Goal: Navigation & Orientation: Understand site structure

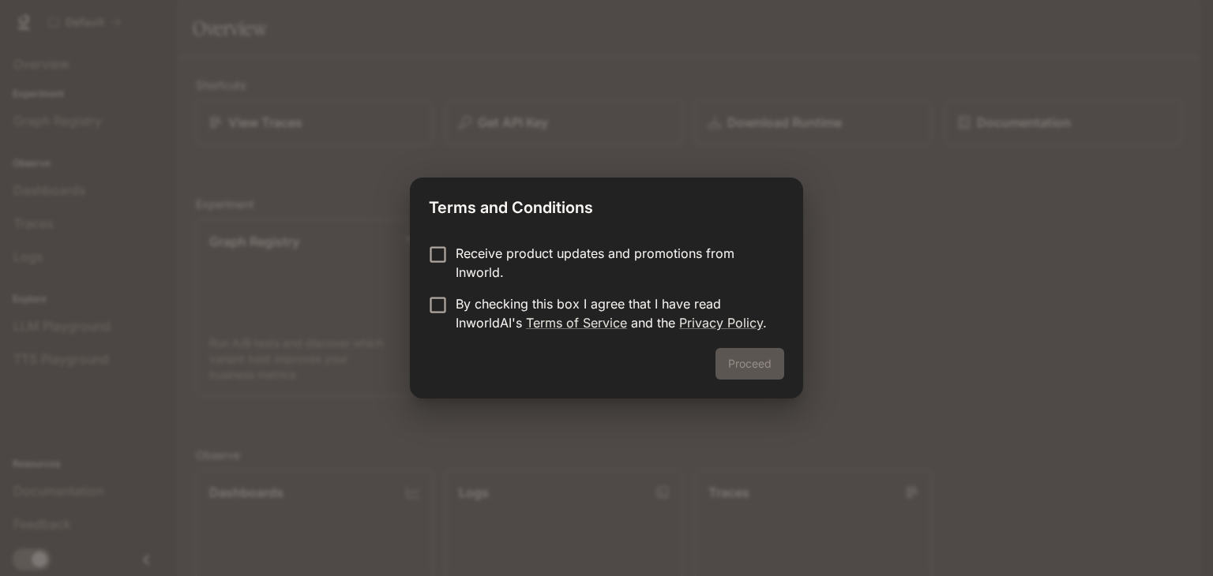
click at [519, 300] on p "By checking this box I agree that I have read InworldAI's Terms of Service and …" at bounding box center [614, 313] width 316 height 38
click at [746, 378] on button "Proceed" at bounding box center [749, 364] width 69 height 32
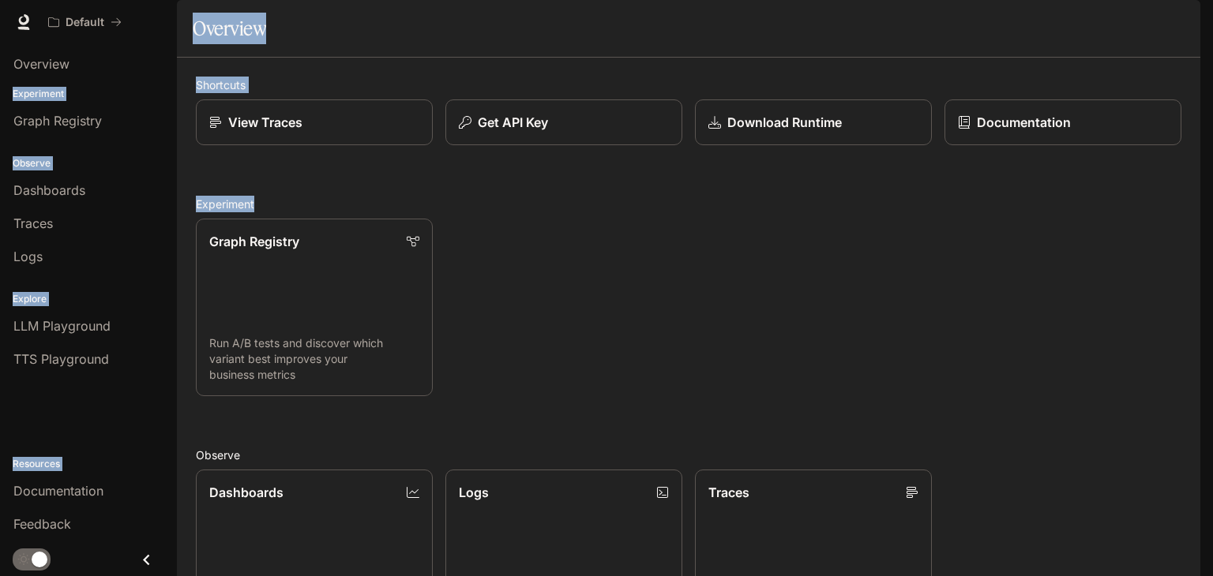
drag, startPoint x: 1212, startPoint y: 151, endPoint x: 1194, endPoint y: 213, distance: 65.0
click at [1194, 213] on div "Skip to main content Default Documentation Documentation Portal Overview Experi…" at bounding box center [606, 288] width 1213 height 576
click at [436, 102] on div "Shortcuts View Traces Get API Key Download Runtime Documentation Experiment Gra…" at bounding box center [688, 488] width 1023 height 860
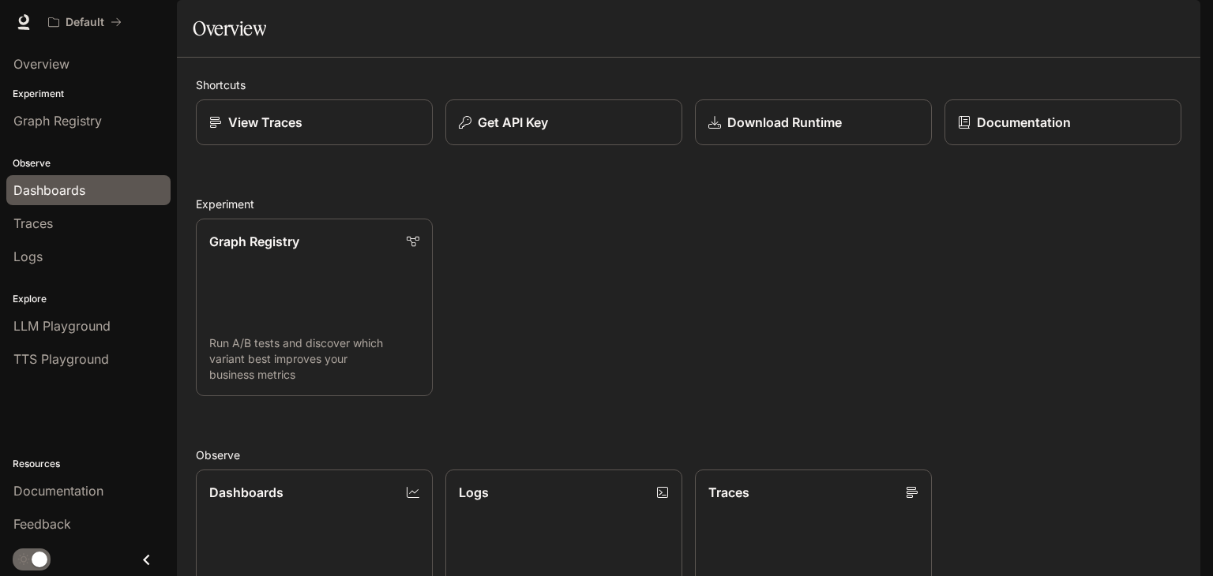
click at [74, 184] on span "Dashboards" at bounding box center [49, 190] width 72 height 19
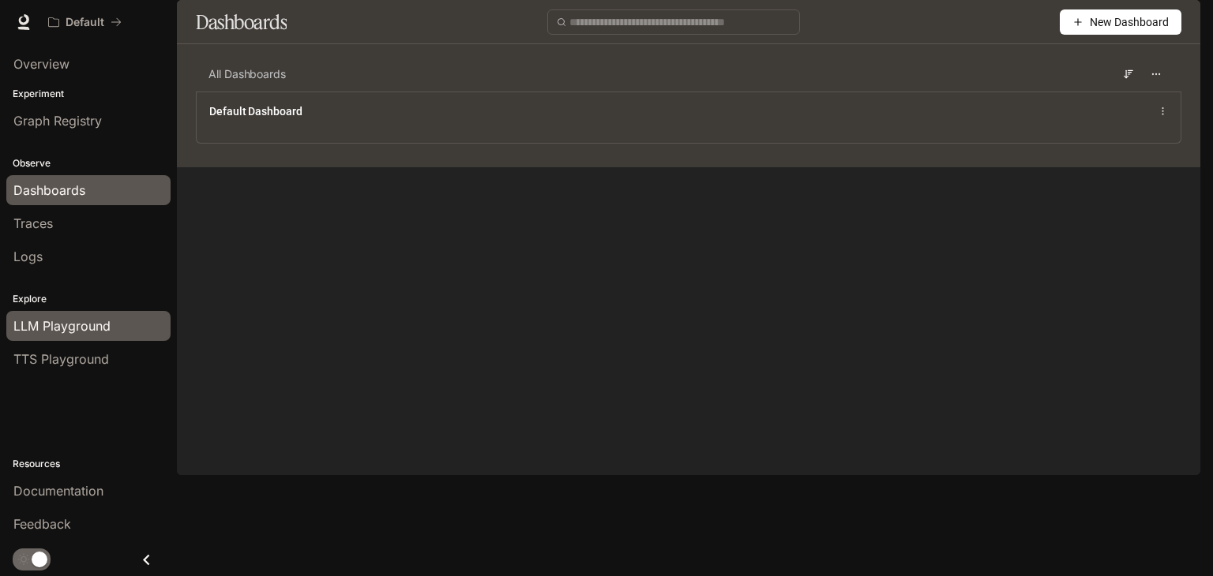
click at [95, 327] on span "LLM Playground" at bounding box center [61, 326] width 97 height 19
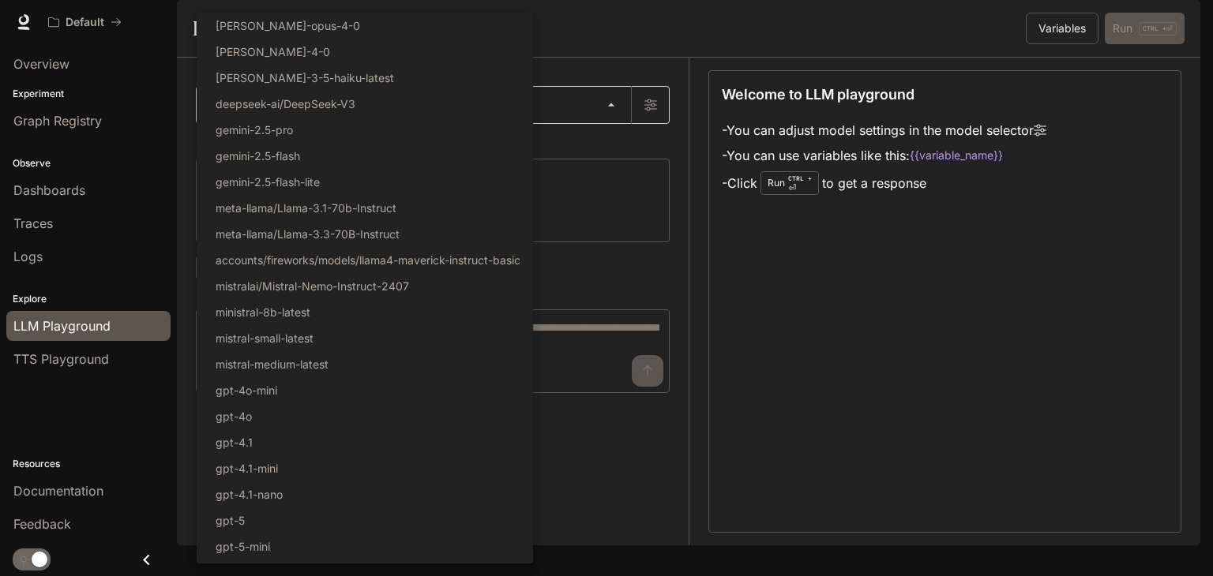
click at [423, 146] on body "Skip to main content Default Documentation Documentation Portal Overview Experi…" at bounding box center [606, 288] width 1213 height 576
click at [654, 67] on div at bounding box center [606, 288] width 1213 height 576
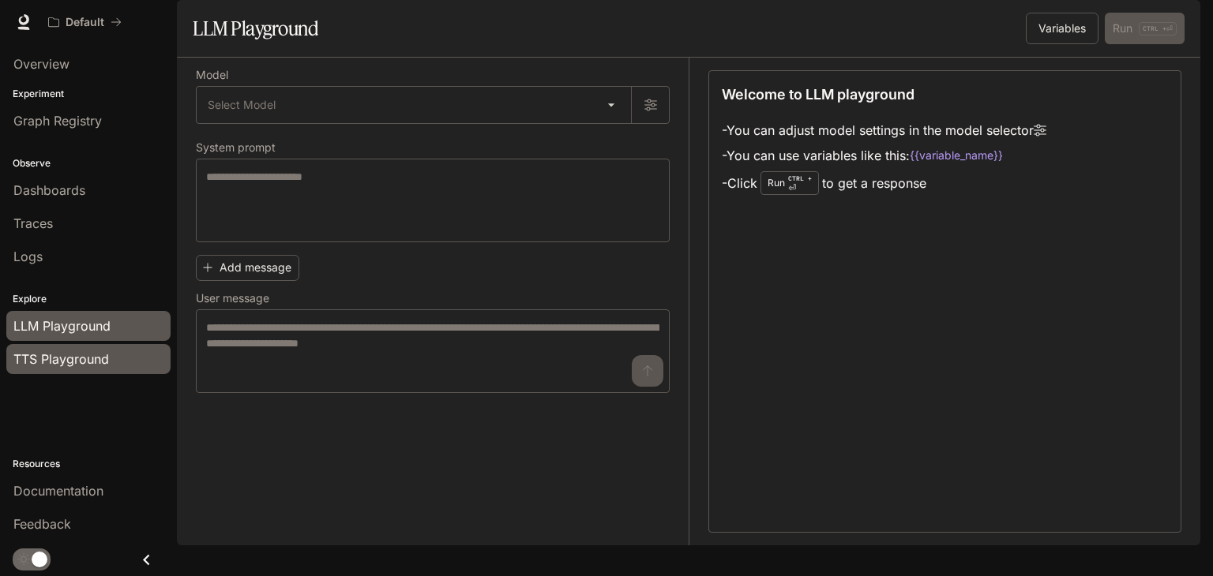
click at [99, 344] on link "TTS Playground" at bounding box center [88, 359] width 164 height 30
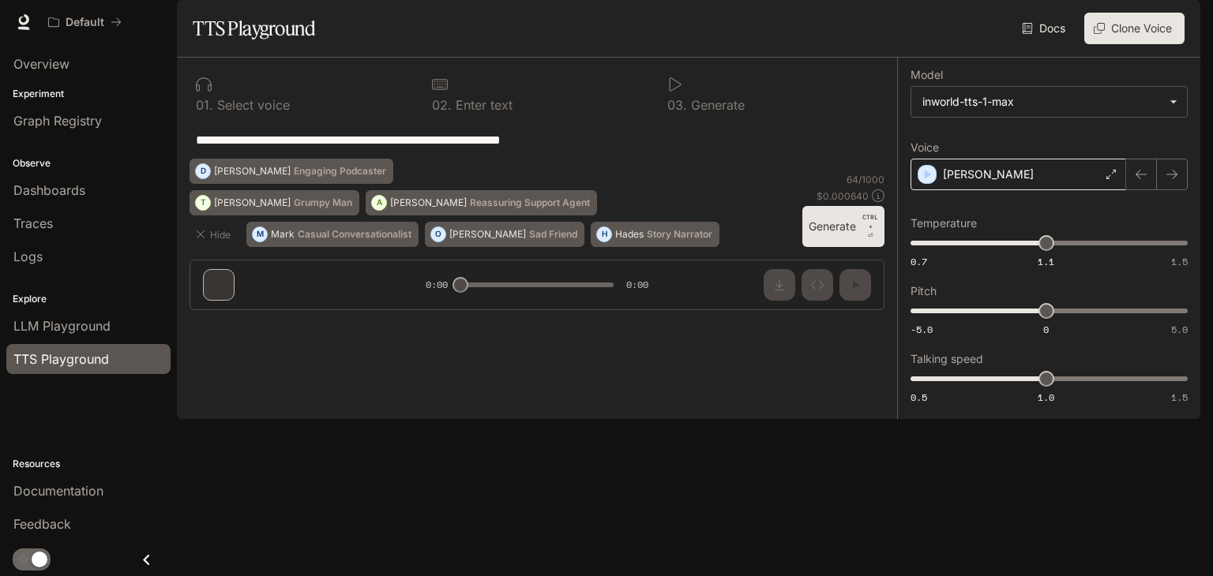
click at [1007, 190] on div "[PERSON_NAME]" at bounding box center [1018, 175] width 216 height 32
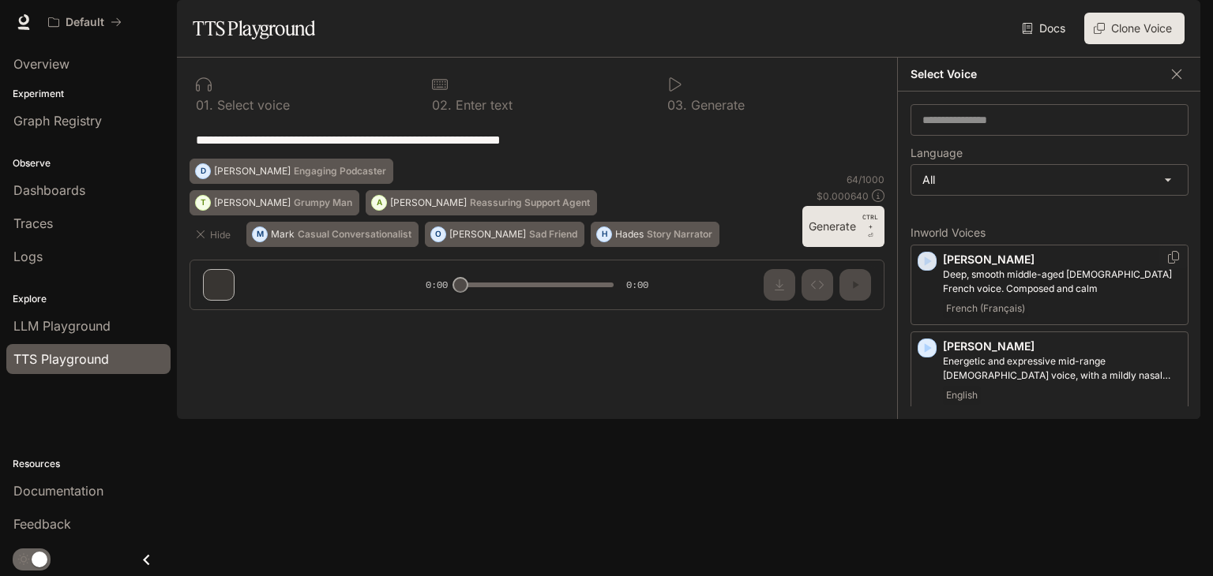
click at [930, 266] on icon "button" at bounding box center [927, 261] width 7 height 9
click at [929, 356] on icon "button" at bounding box center [927, 348] width 16 height 16
click at [927, 440] on icon "button" at bounding box center [927, 434] width 7 height 9
click at [1093, 247] on div "**********" at bounding box center [1049, 256] width 303 height 328
click at [1179, 82] on icon "button" at bounding box center [1176, 74] width 16 height 16
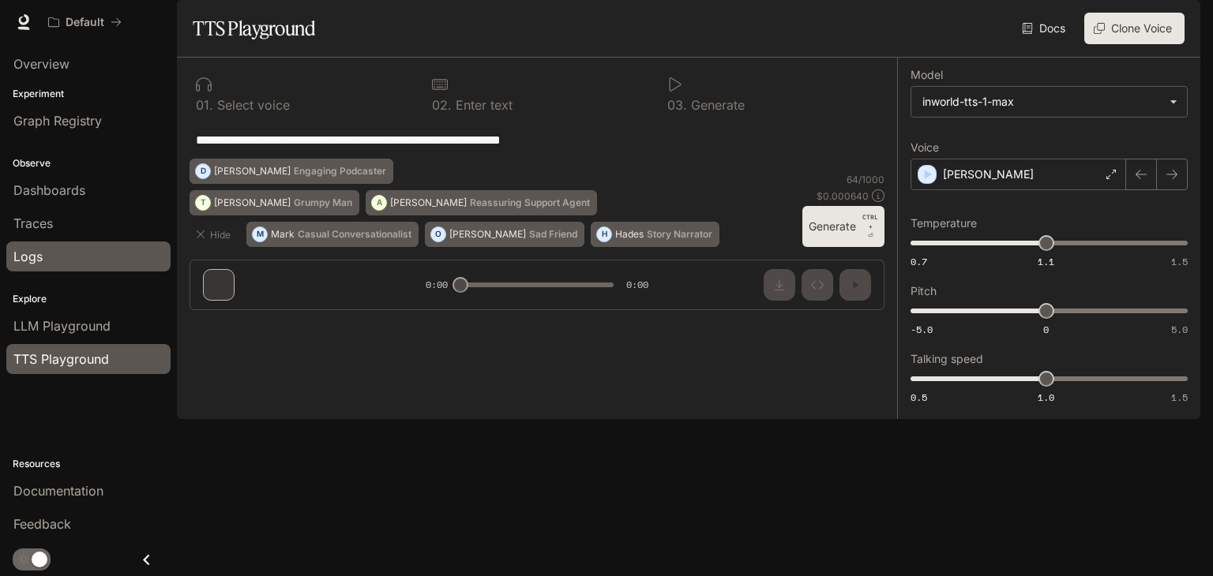
click at [81, 248] on div "Logs" at bounding box center [88, 256] width 150 height 19
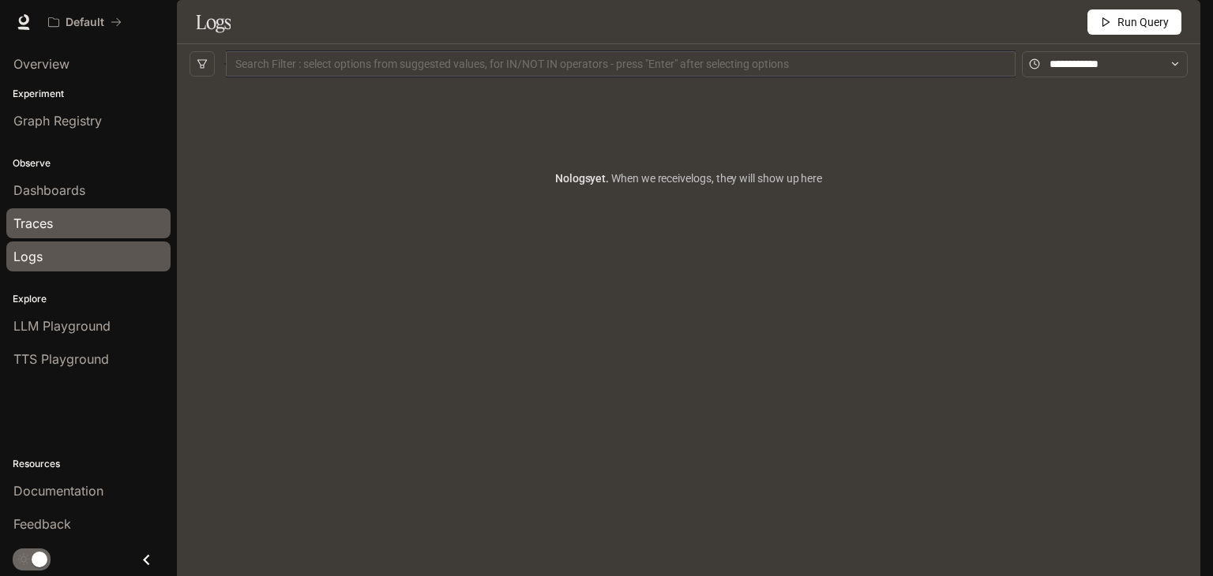
click at [78, 220] on div "Traces" at bounding box center [88, 223] width 150 height 19
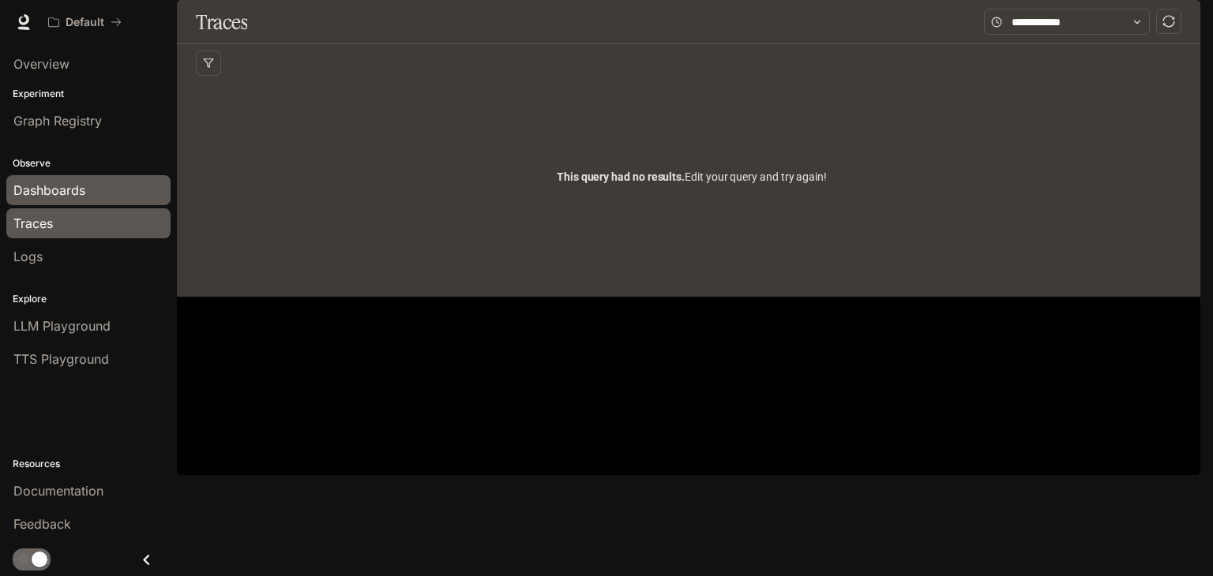
click at [68, 187] on span "Dashboards" at bounding box center [49, 190] width 72 height 19
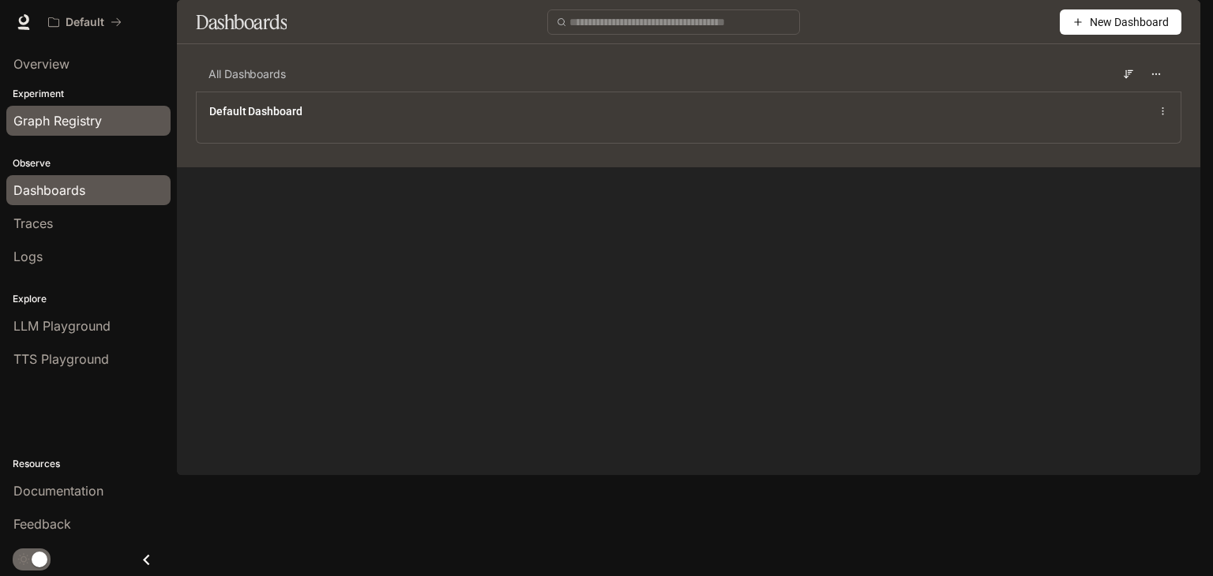
click at [66, 111] on span "Graph Registry" at bounding box center [57, 120] width 88 height 19
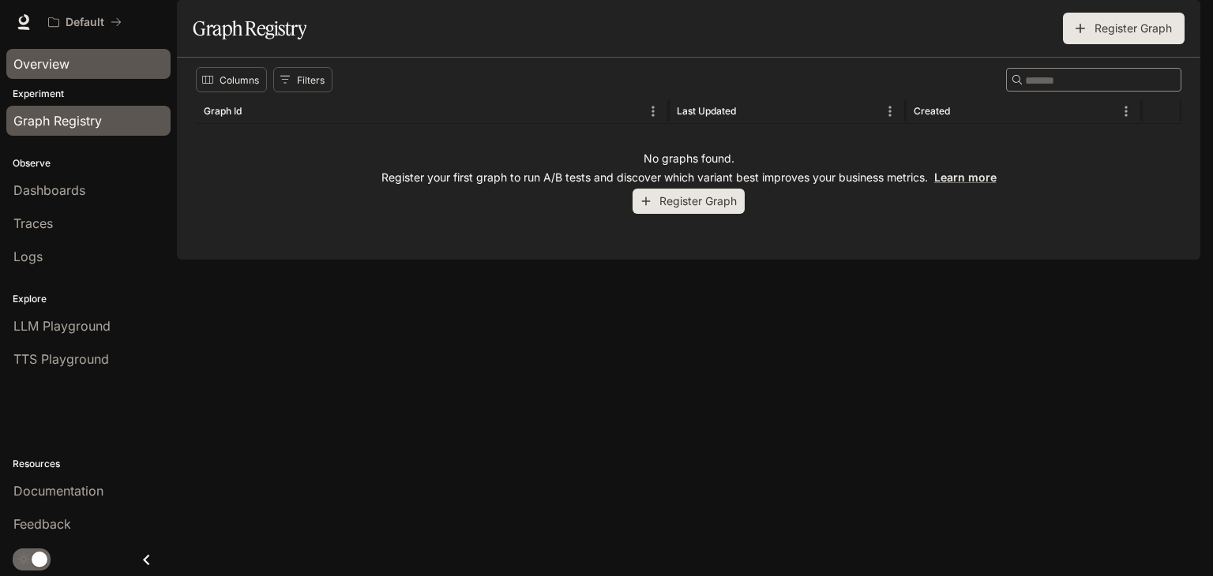
click at [71, 76] on link "Overview" at bounding box center [88, 64] width 164 height 30
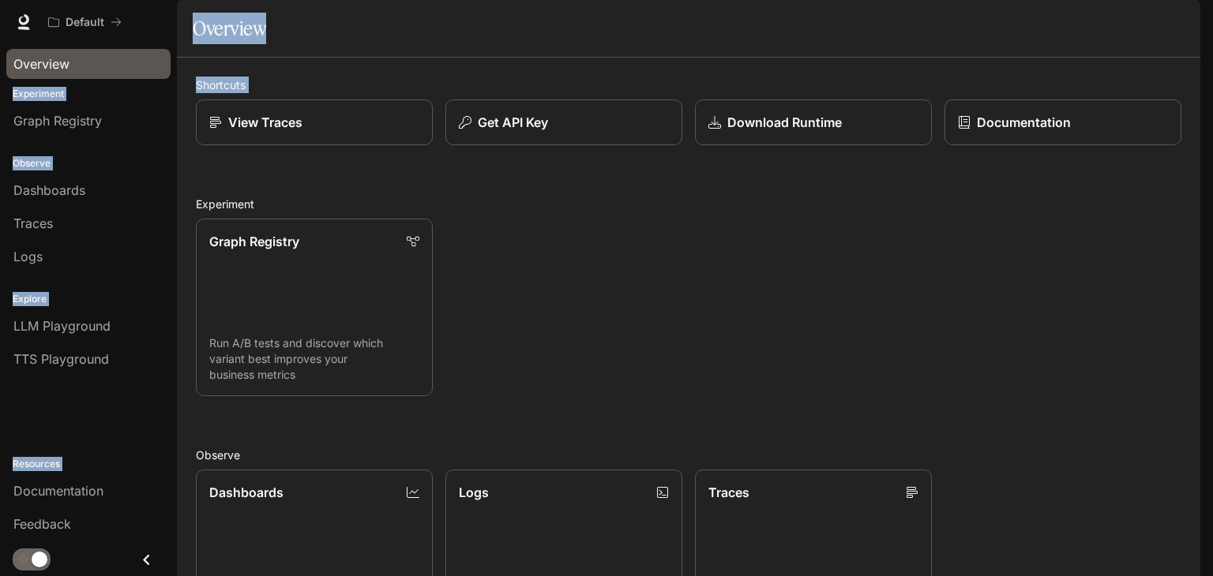
drag, startPoint x: 1212, startPoint y: 159, endPoint x: 1198, endPoint y: 200, distance: 42.4
click at [1198, 200] on div "Skip to main content Default Documentation Documentation Portal Overview Experi…" at bounding box center [606, 288] width 1213 height 576
click at [319, 44] on div "Overview" at bounding box center [689, 29] width 992 height 32
